Goal: Information Seeking & Learning: Learn about a topic

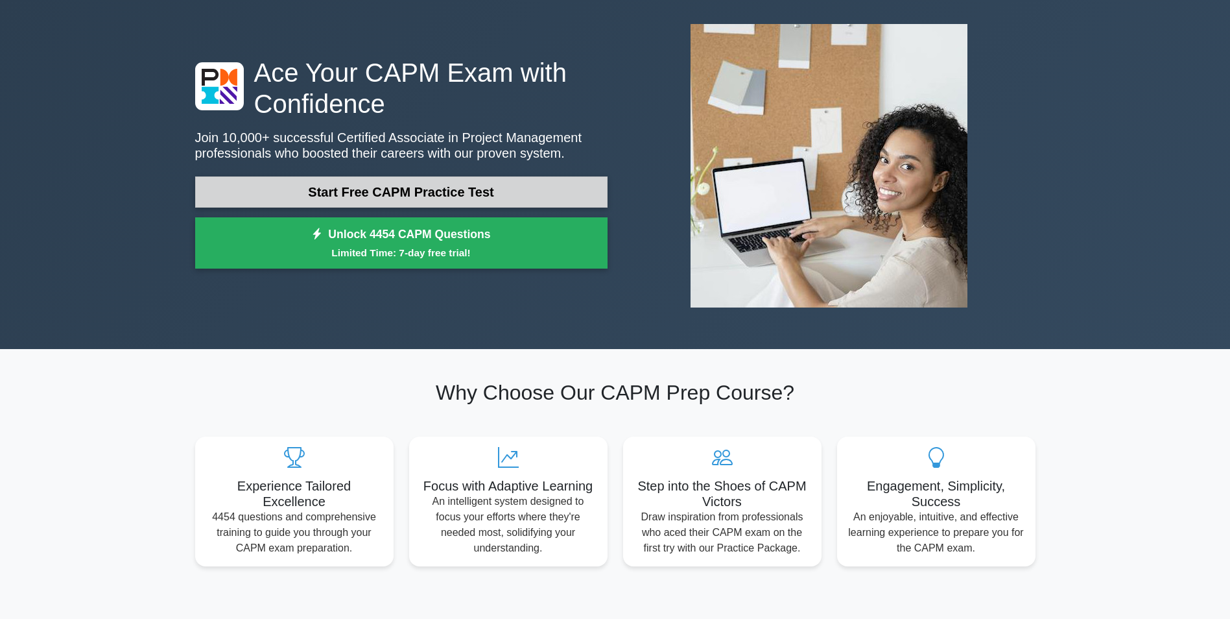
scroll to position [60, 0]
click at [412, 198] on link "Start Free CAPM Practice Test" at bounding box center [401, 191] width 412 height 31
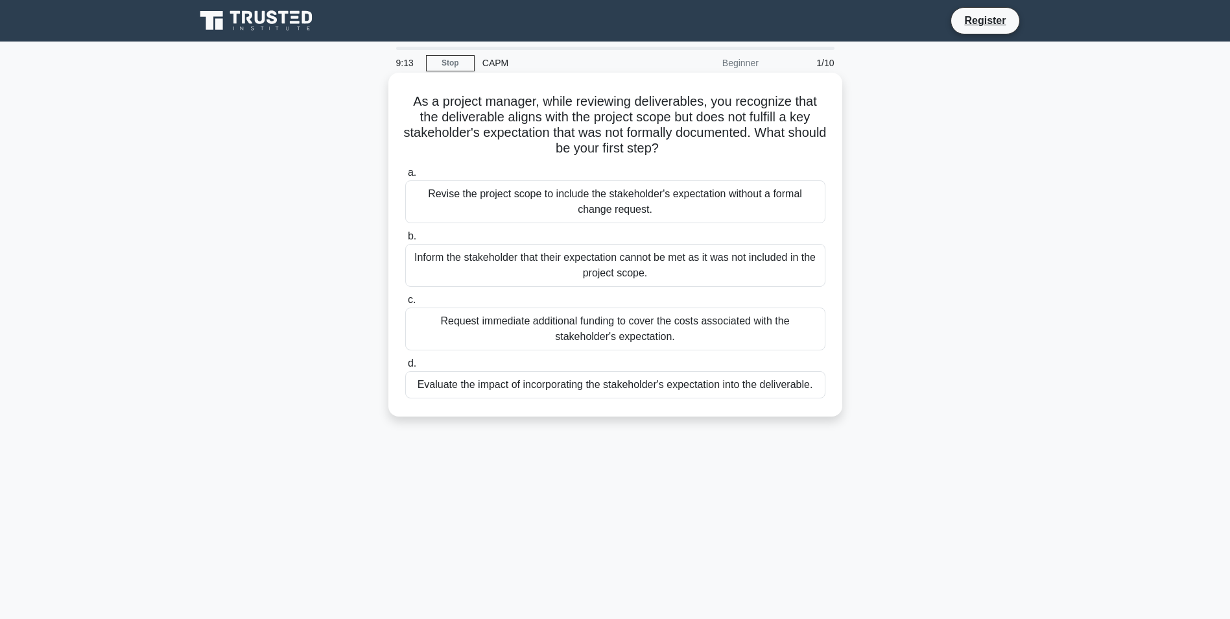
click at [644, 387] on div "Evaluate the impact of incorporating the stakeholder's expectation into the del…" at bounding box center [615, 384] width 420 height 27
click at [405, 368] on input "d. Evaluate the impact of incorporating the stakeholder's expectation into the …" at bounding box center [405, 363] width 0 height 8
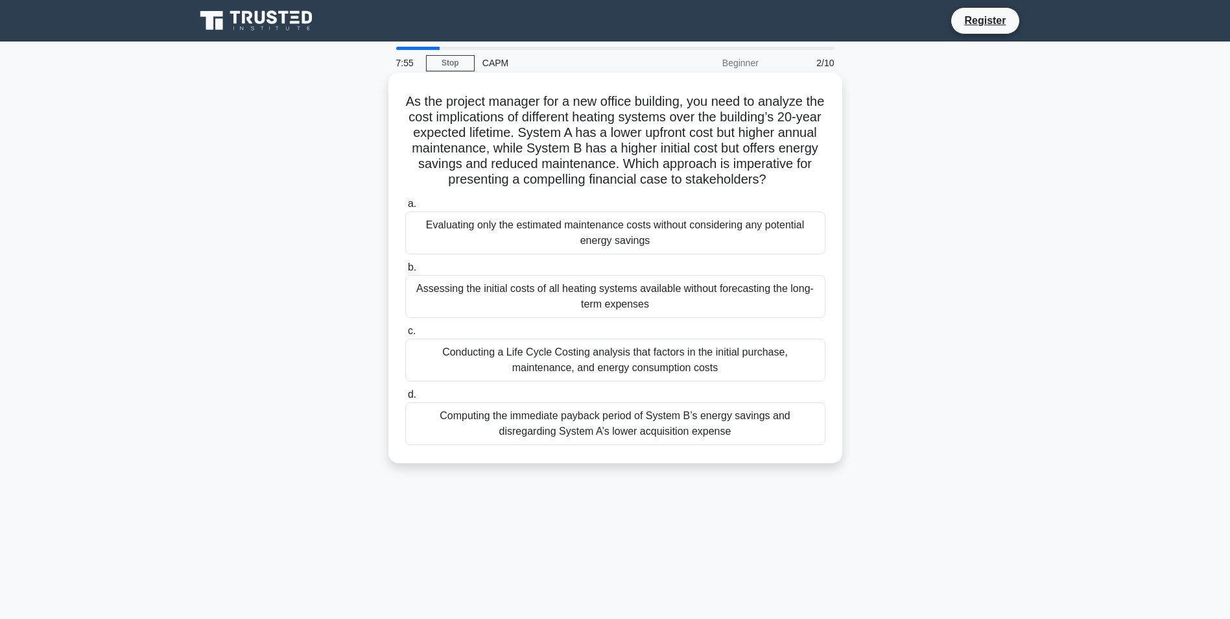
click at [605, 378] on div "Conducting a Life Cycle Costing analysis that factors in the initial purchase, …" at bounding box center [615, 360] width 420 height 43
click at [405, 335] on input "c. Conducting a Life Cycle Costing analysis that factors in the initial purchas…" at bounding box center [405, 331] width 0 height 8
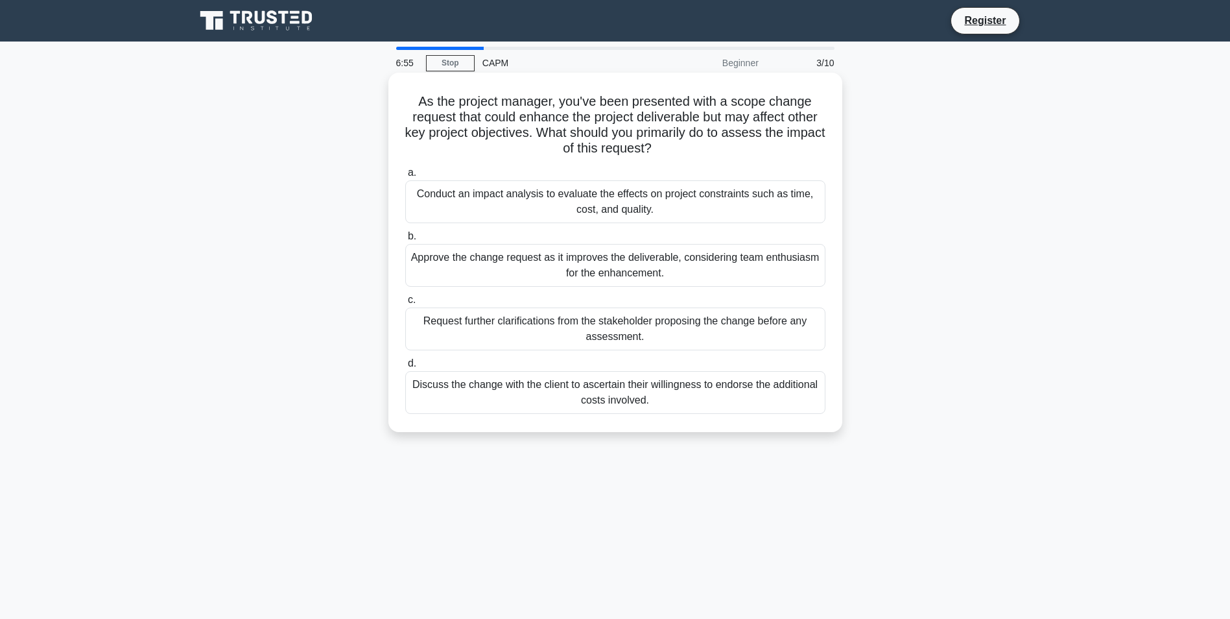
click at [682, 393] on div "Discuss the change with the client to ascertain their willingness to endorse th…" at bounding box center [615, 392] width 420 height 43
click at [405, 368] on input "d. Discuss the change with the client to ascertain their willingness to endorse…" at bounding box center [405, 363] width 0 height 8
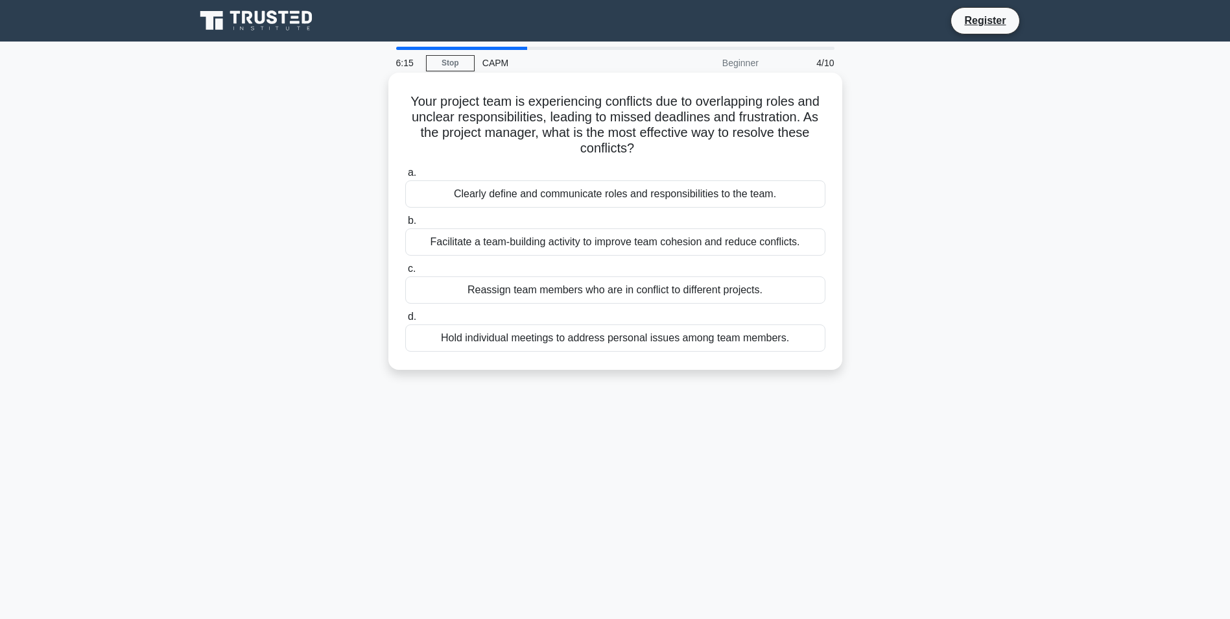
click at [636, 193] on div "Clearly define and communicate roles and responsibilities to the team." at bounding box center [615, 193] width 420 height 27
click at [405, 177] on input "a. Clearly define and communicate roles and responsibilities to the team." at bounding box center [405, 173] width 0 height 8
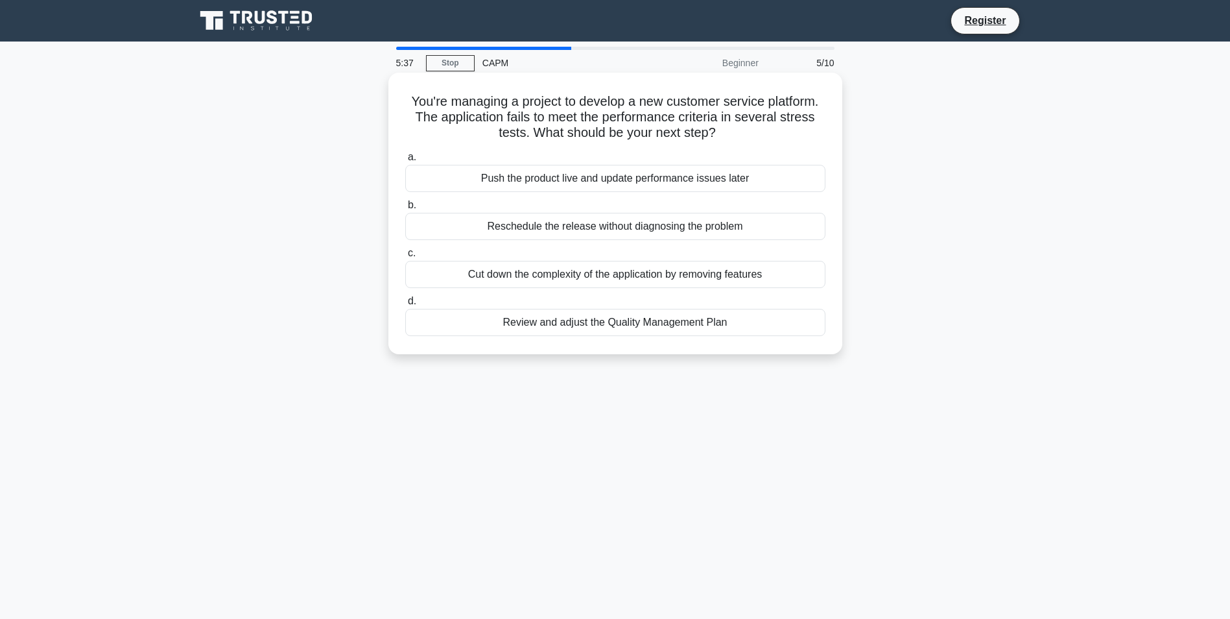
click at [644, 326] on div "Review and adjust the Quality Management Plan" at bounding box center [615, 322] width 420 height 27
click at [405, 305] on input "d. Review and adjust the Quality Management Plan" at bounding box center [405, 301] width 0 height 8
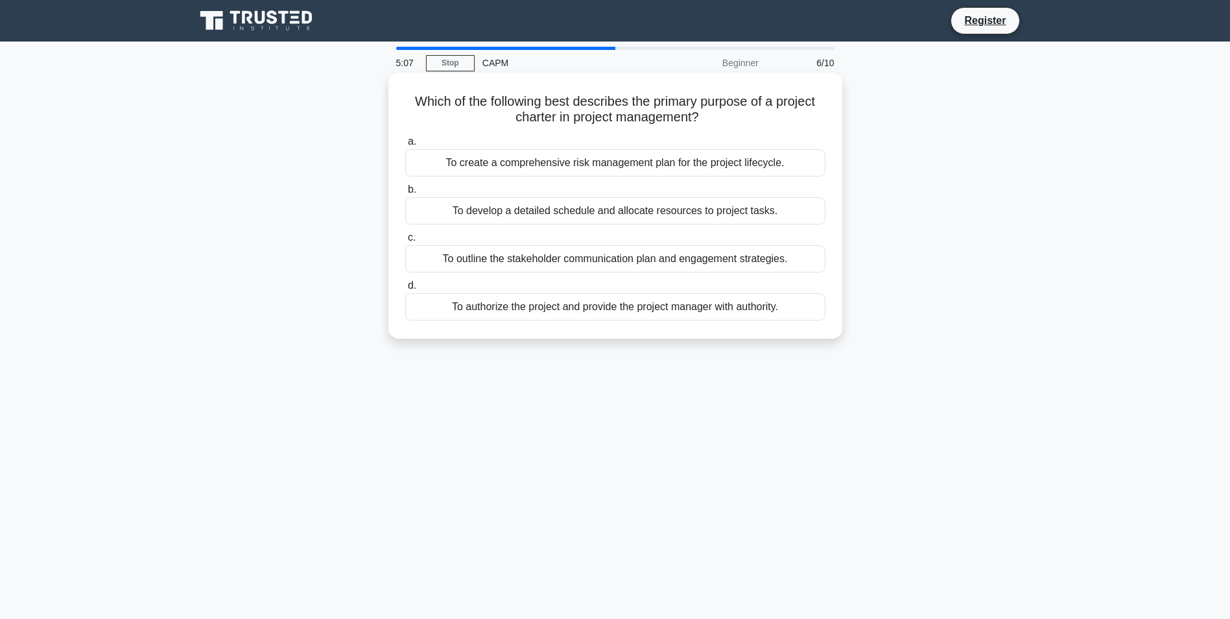
click at [589, 216] on div "To develop a detailed schedule and allocate resources to project tasks." at bounding box center [615, 210] width 420 height 27
click at [405, 194] on input "b. To develop a detailed schedule and allocate resources to project tasks." at bounding box center [405, 189] width 0 height 8
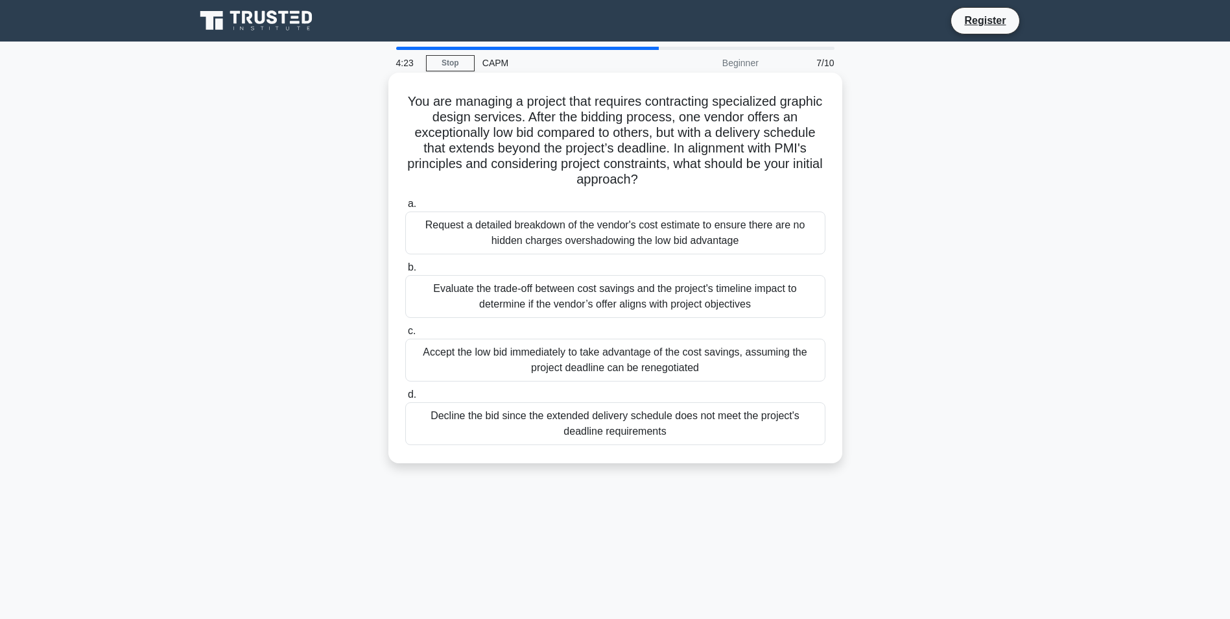
click at [589, 294] on div "Evaluate the trade-off between cost savings and the project's timeline impact t…" at bounding box center [615, 296] width 420 height 43
click at [405, 272] on input "b. Evaluate the trade-off between cost savings and the project's timeline impac…" at bounding box center [405, 267] width 0 height 8
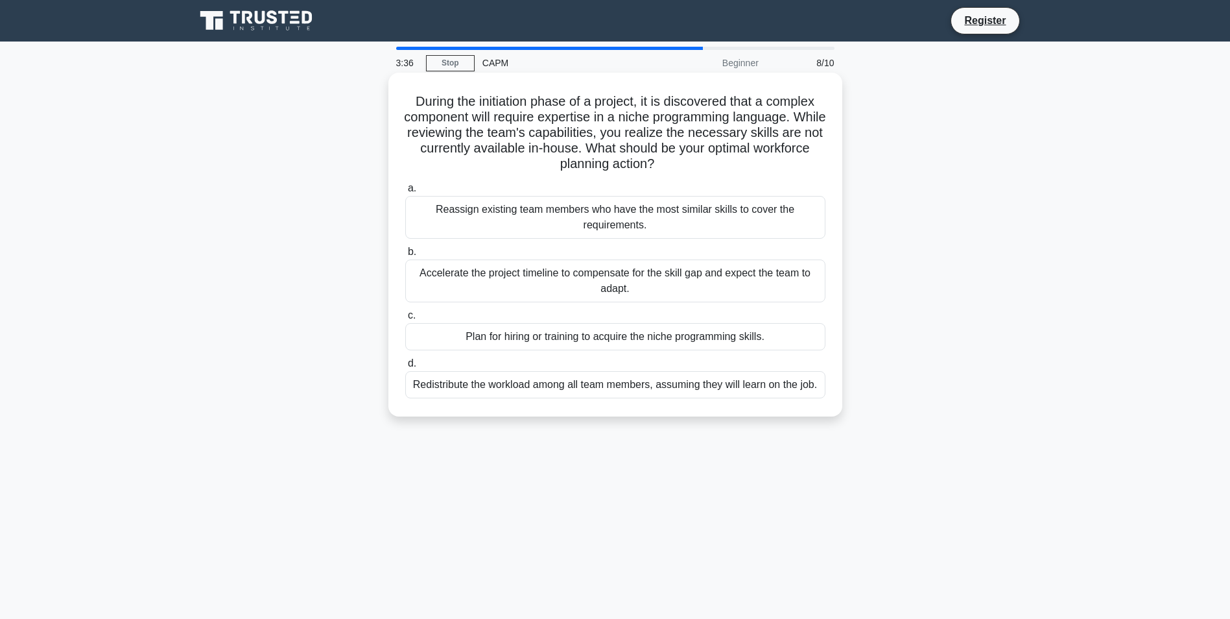
click at [669, 337] on div "Plan for hiring or training to acquire the niche programming skills." at bounding box center [615, 336] width 420 height 27
click at [405, 320] on input "c. Plan for hiring or training to acquire the niche programming skills." at bounding box center [405, 315] width 0 height 8
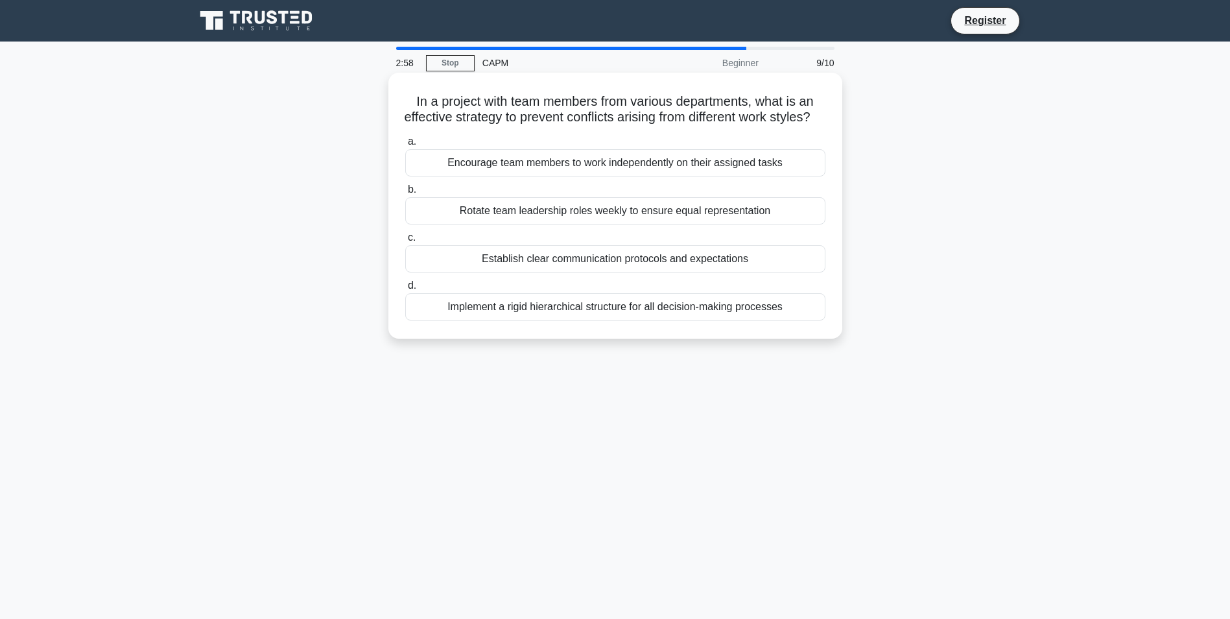
click at [603, 224] on div "Rotate team leadership roles weekly to ensure equal representation" at bounding box center [615, 210] width 420 height 27
click at [405, 194] on input "b. Rotate team leadership roles weekly to ensure equal representation" at bounding box center [405, 189] width 0 height 8
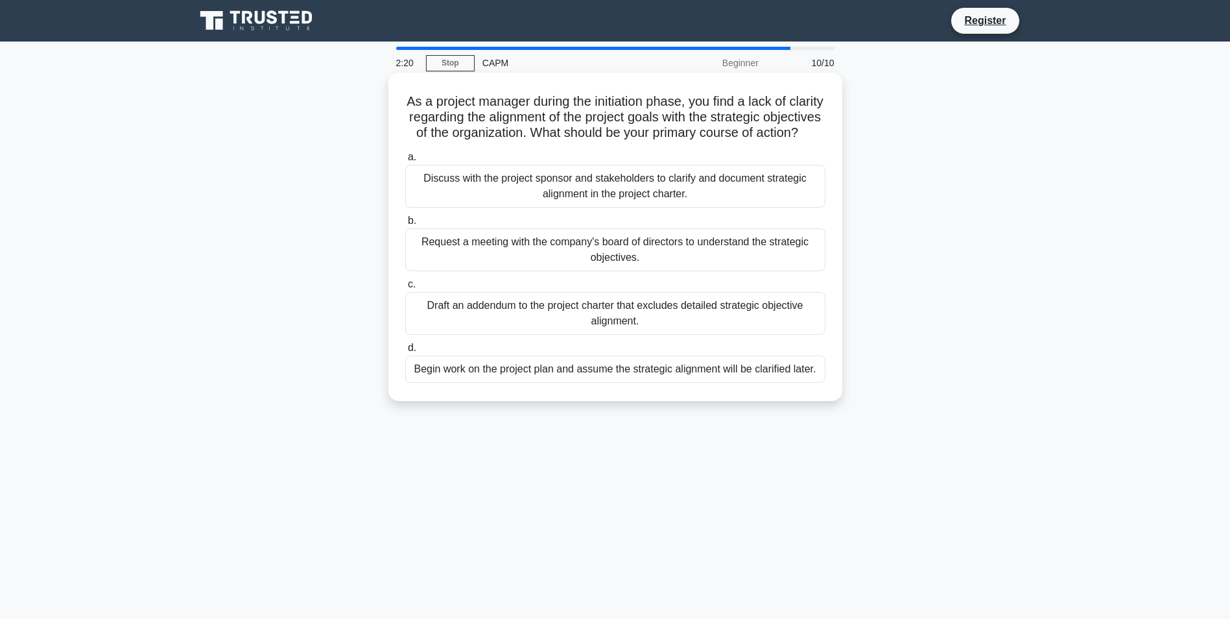
click at [625, 259] on div "Request a meeting with the company's board of directors to understand the strat…" at bounding box center [615, 249] width 420 height 43
click at [405, 225] on input "b. Request a meeting with the company's board of directors to understand the st…" at bounding box center [405, 221] width 0 height 8
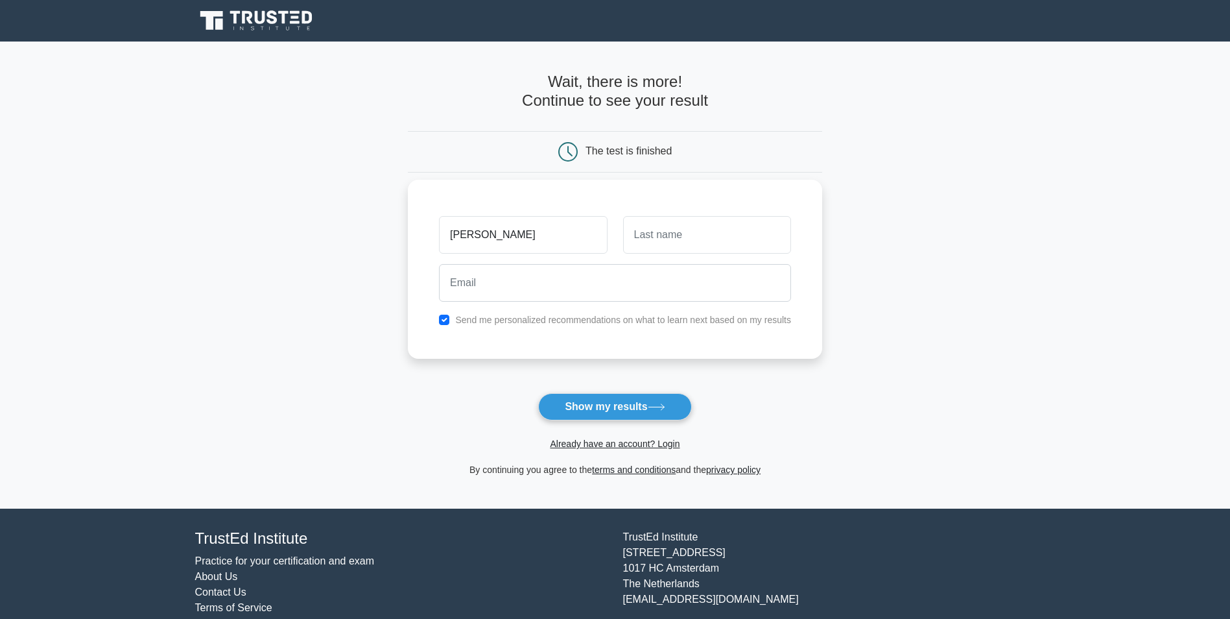
type input "[PERSON_NAME]"
type input "Wagoina"
click at [660, 296] on input "email" at bounding box center [615, 283] width 352 height 38
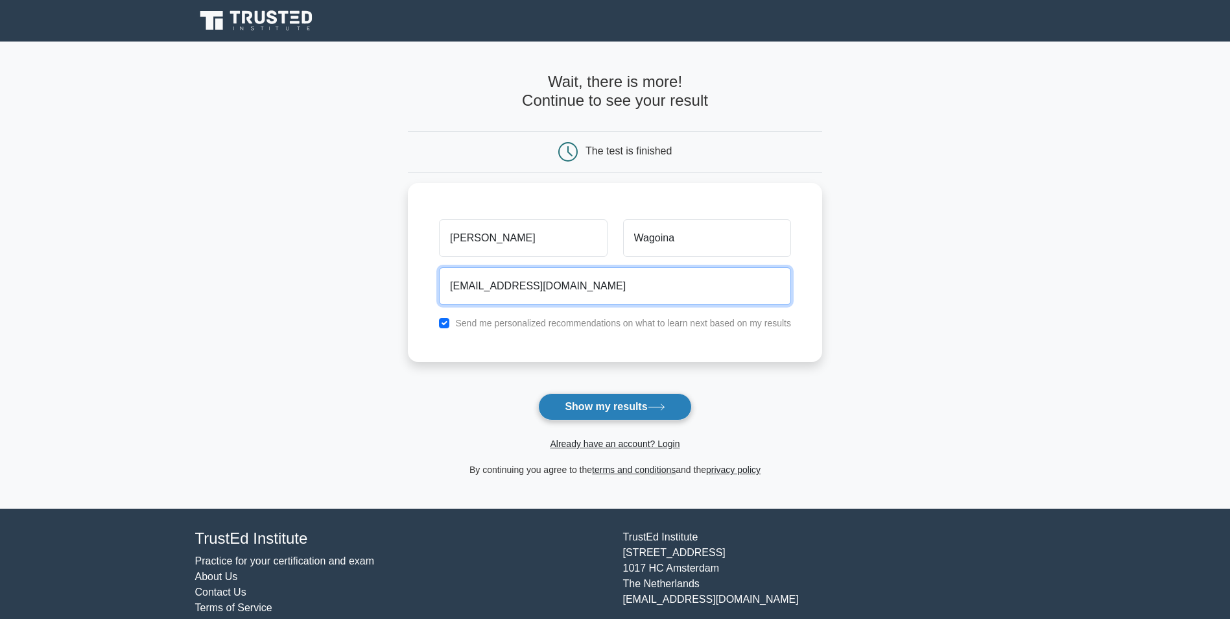
type input "[EMAIL_ADDRESS][DOMAIN_NAME]"
click at [612, 410] on button "Show my results" at bounding box center [614, 406] width 153 height 27
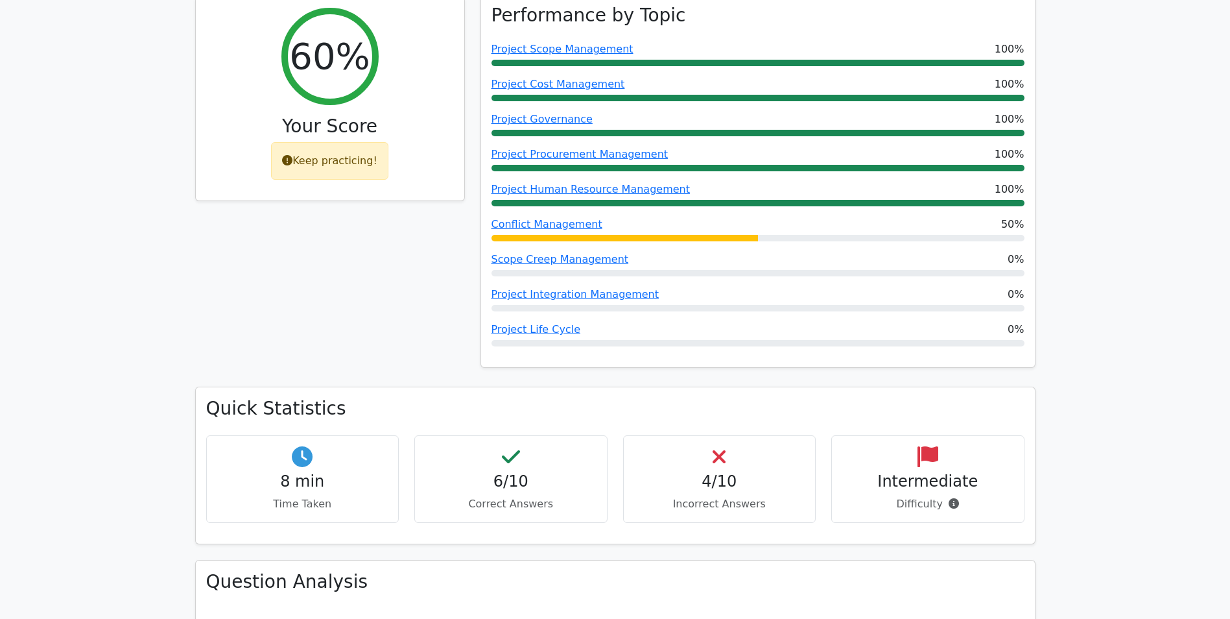
scroll to position [551, 0]
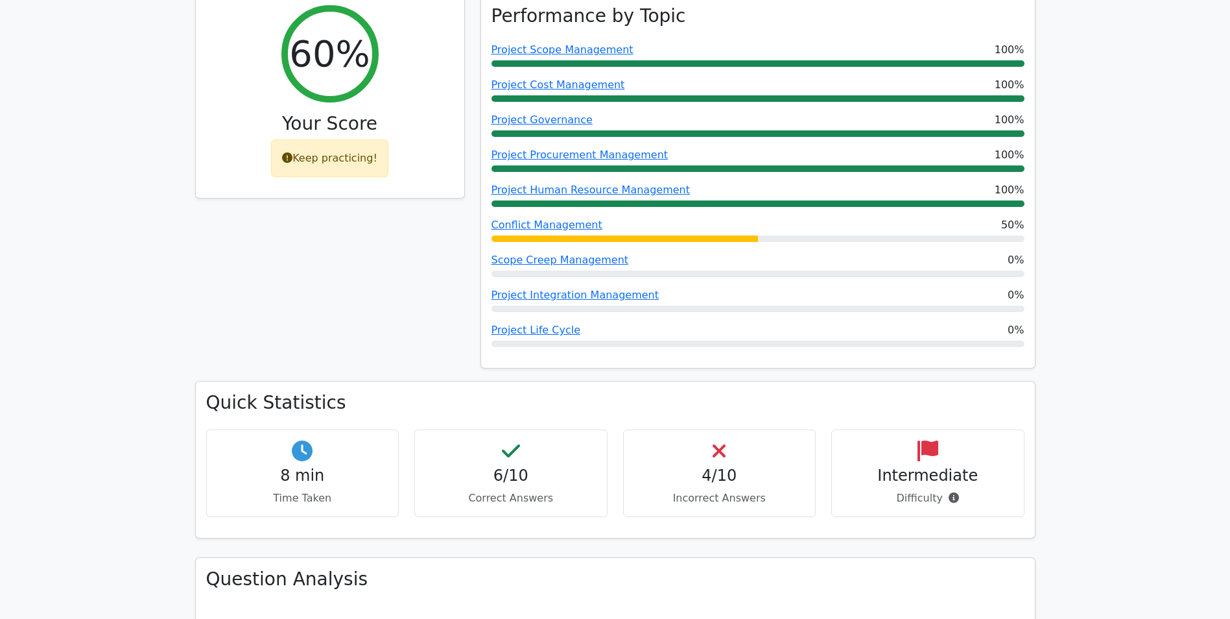
click at [727, 466] on h4 "4/10" at bounding box center [719, 475] width 171 height 19
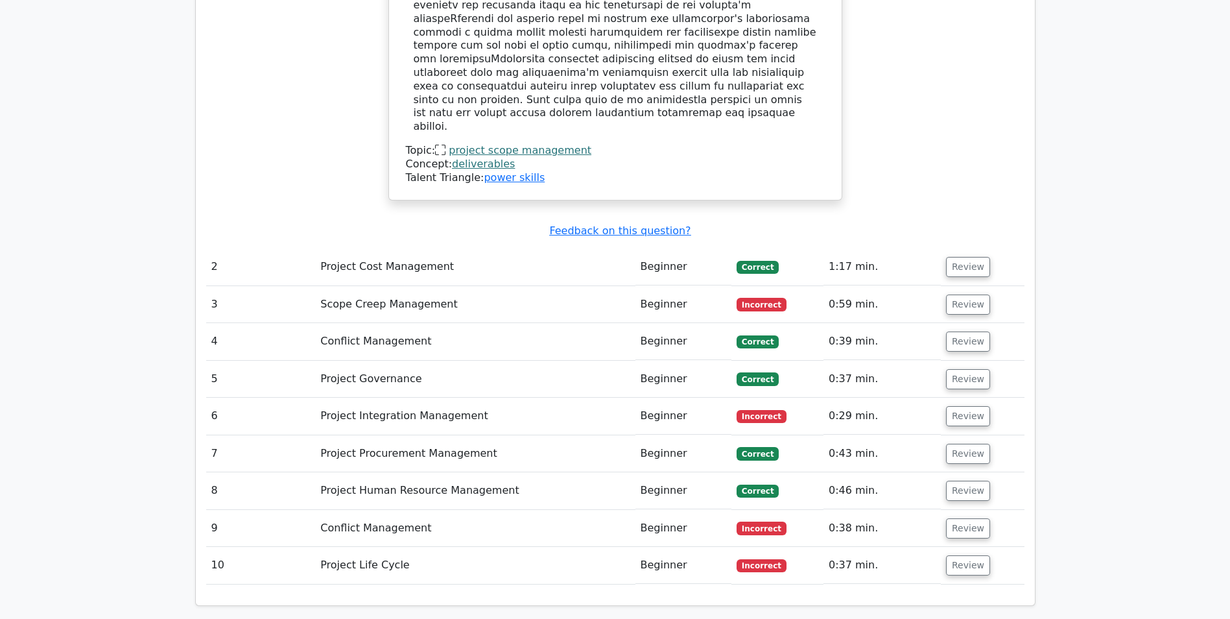
scroll to position [1716, 0]
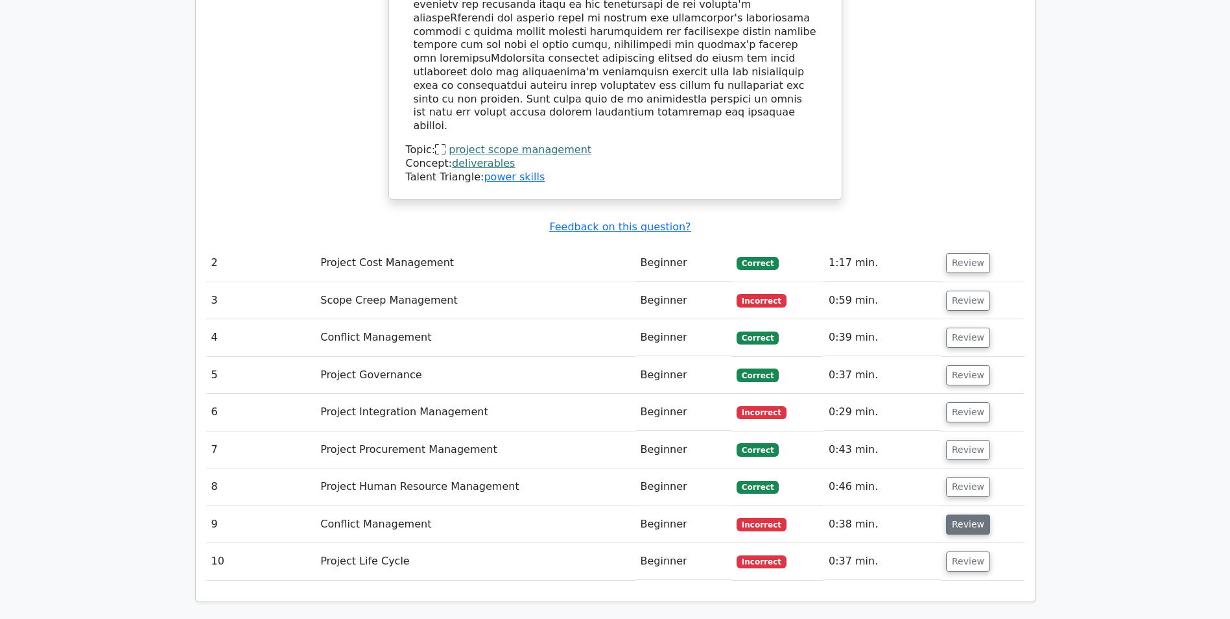
click at [952, 514] on button "Review" at bounding box center [968, 524] width 44 height 20
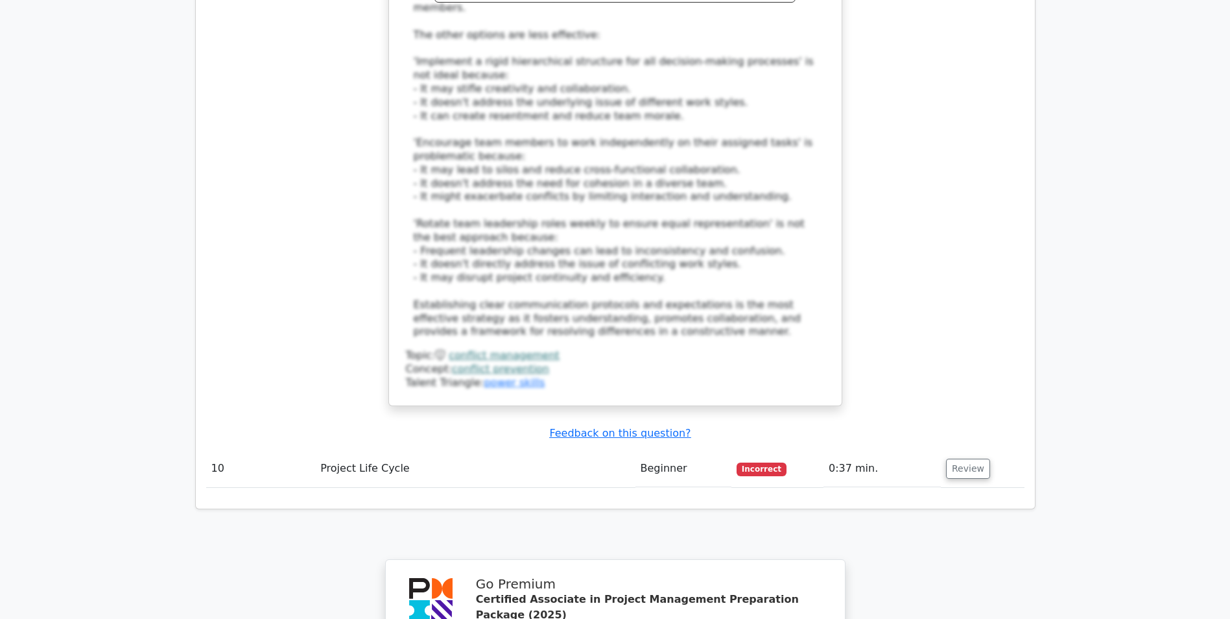
scroll to position [2677, 0]
click at [954, 457] on button "Review" at bounding box center [968, 467] width 44 height 20
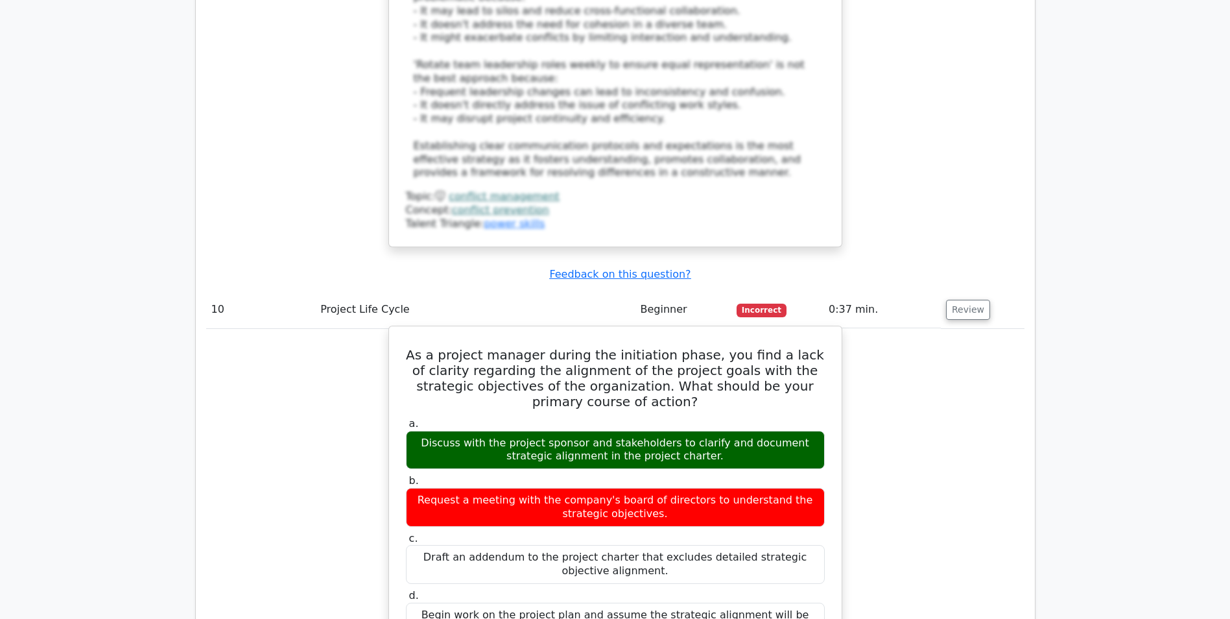
scroll to position [2837, 0]
